Goal: Information Seeking & Learning: Learn about a topic

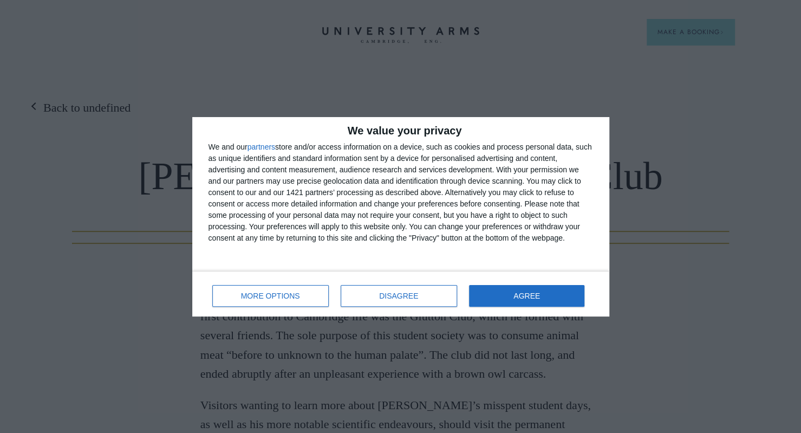
scroll to position [55, 0]
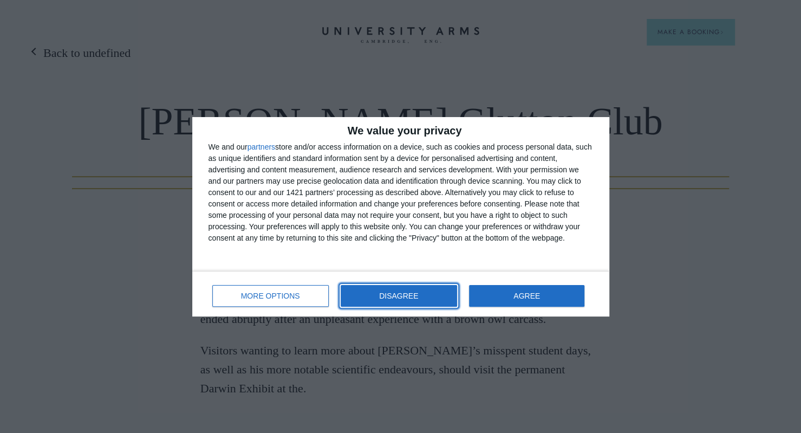
click at [418, 292] on span "DISAGREE" at bounding box center [398, 296] width 39 height 8
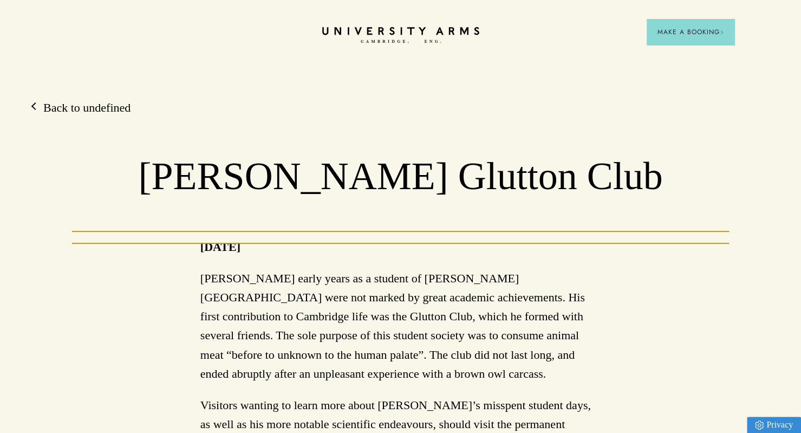
scroll to position [22, 0]
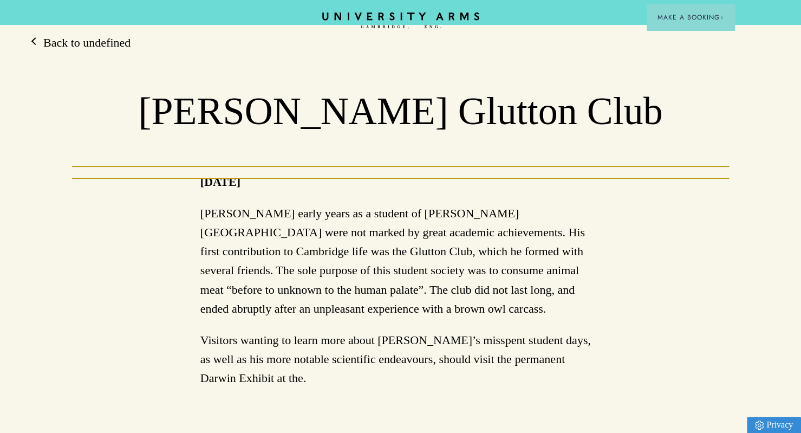
scroll to position [87, 0]
